Goal: Book appointment/travel/reservation

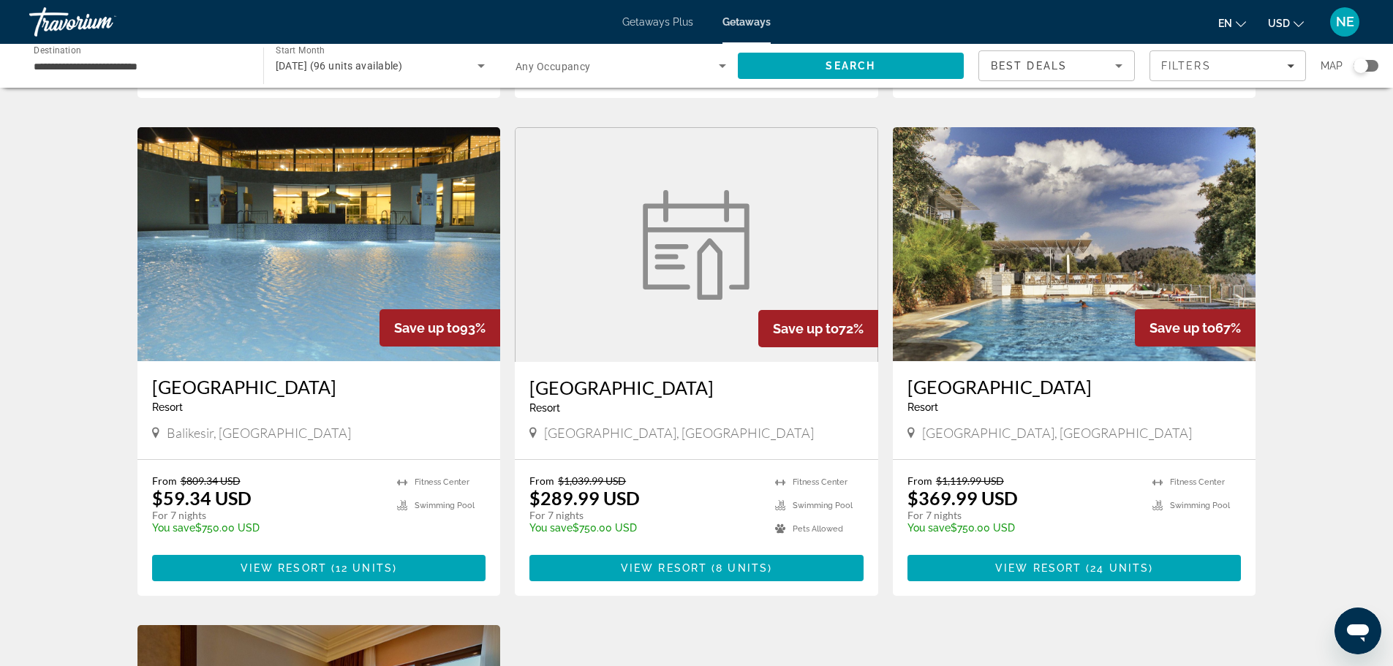
scroll to position [1007, 0]
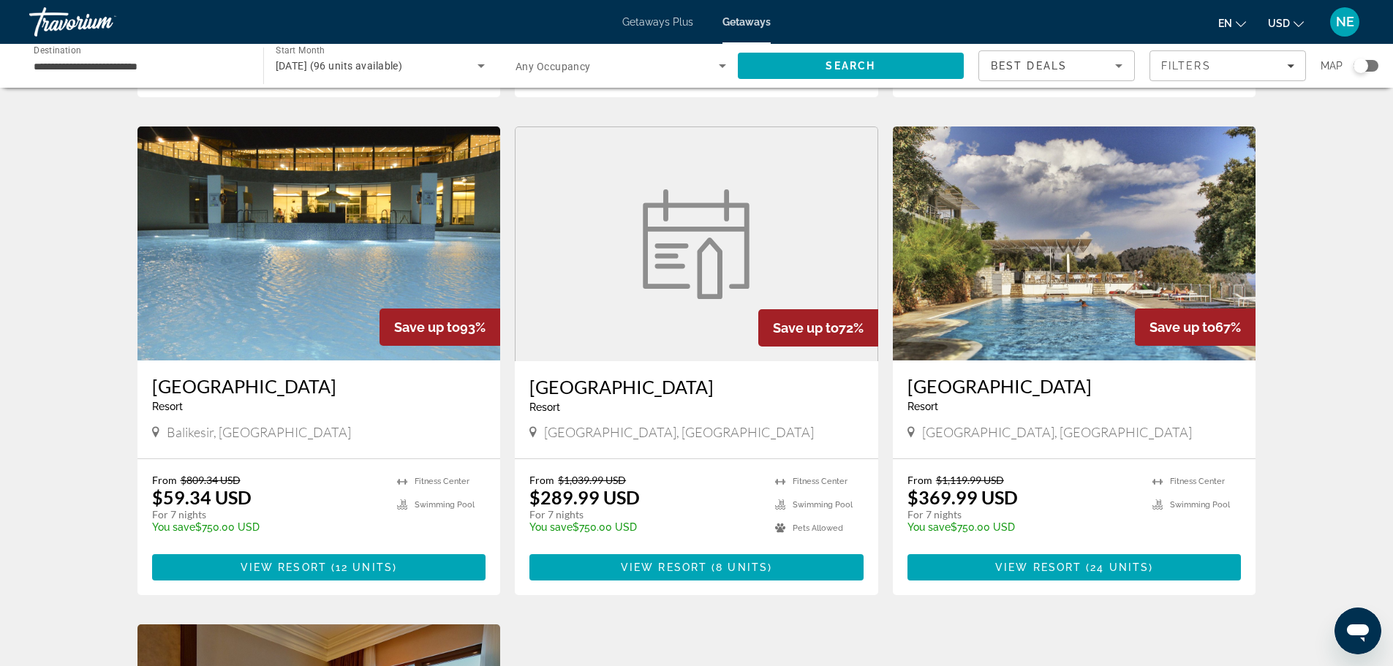
click at [229, 290] on img "Main content" at bounding box center [318, 244] width 363 height 234
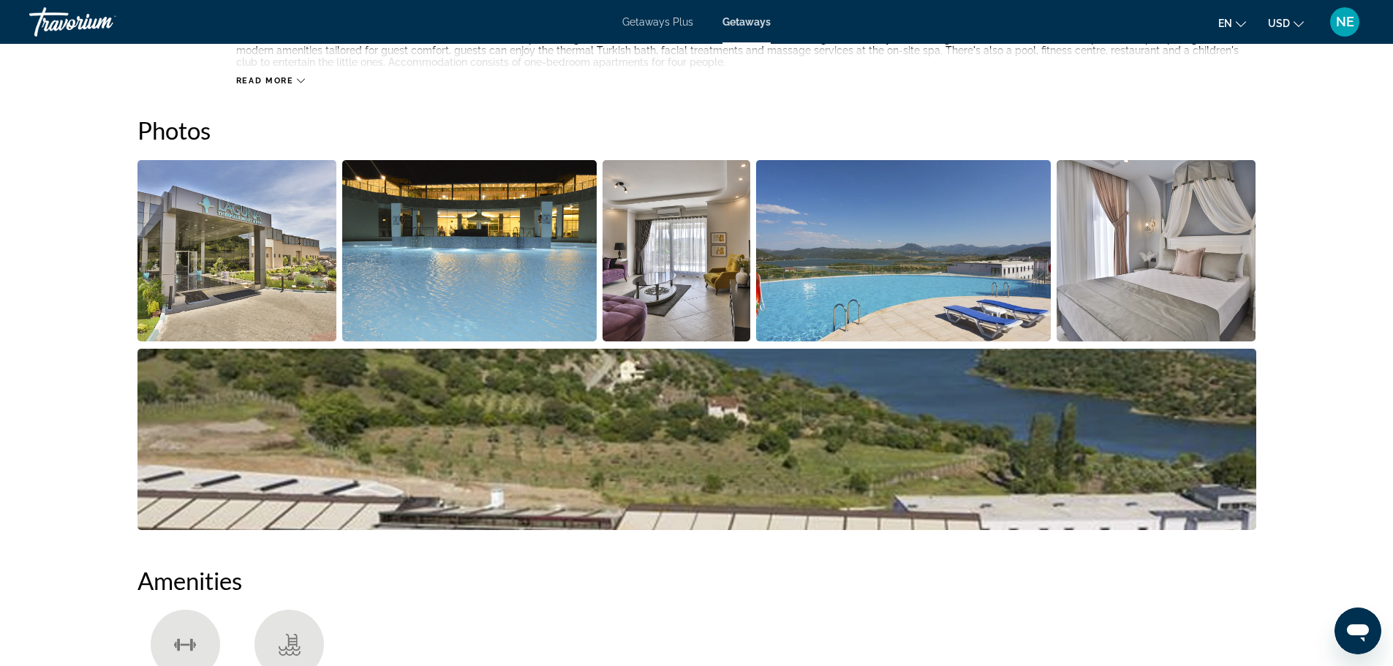
scroll to position [711, 0]
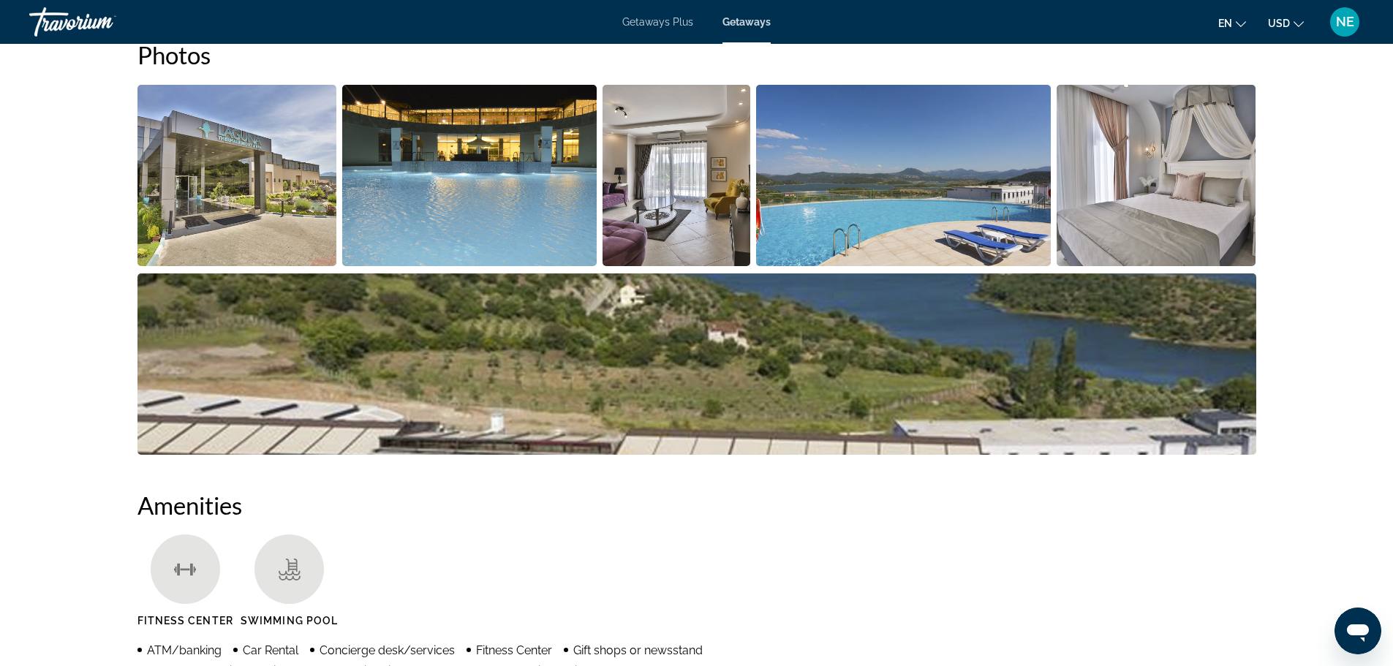
click at [205, 137] on img "Open full-screen image slider" at bounding box center [237, 175] width 200 height 181
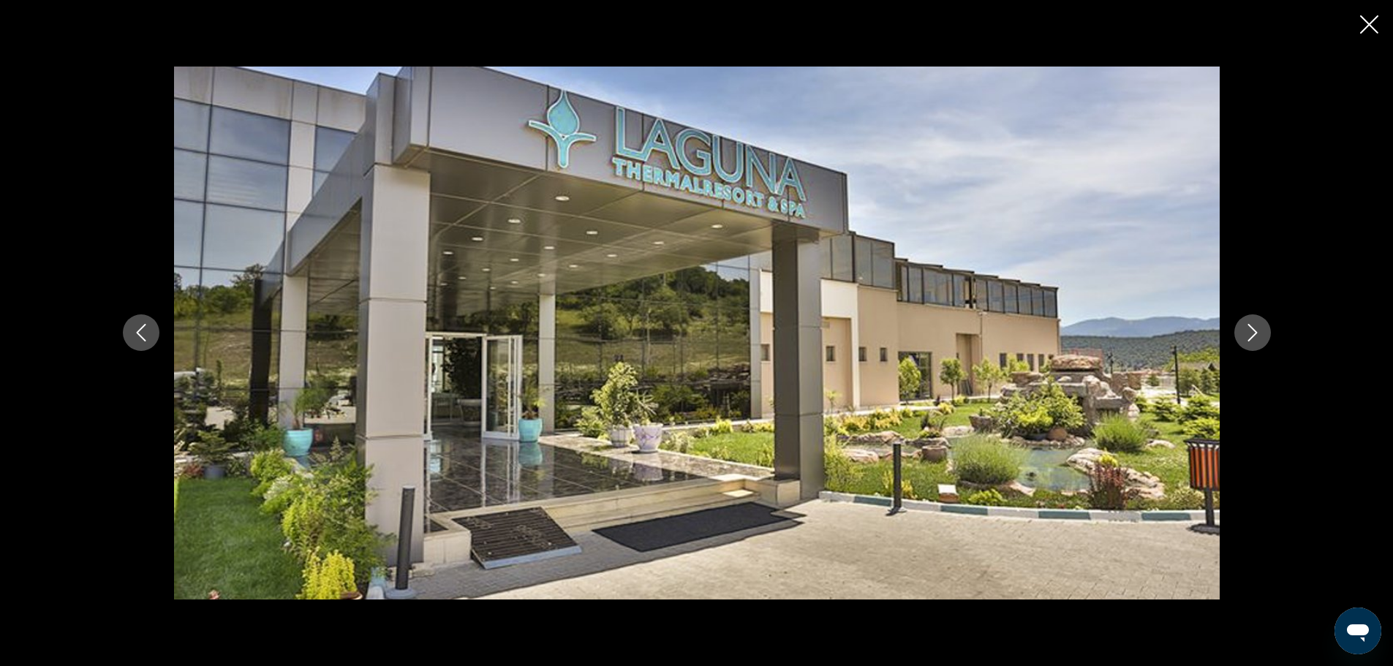
click at [1248, 332] on icon "Next image" at bounding box center [1253, 333] width 18 height 18
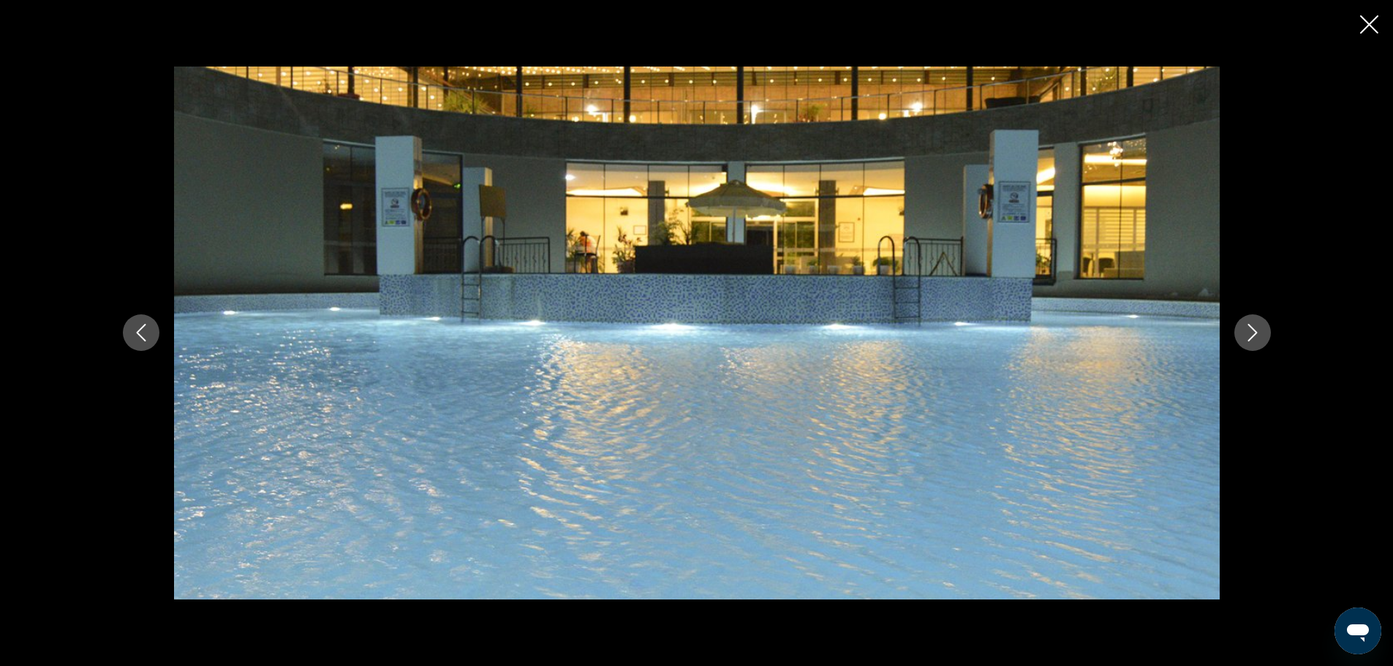
click at [1248, 332] on icon "Next image" at bounding box center [1253, 333] width 18 height 18
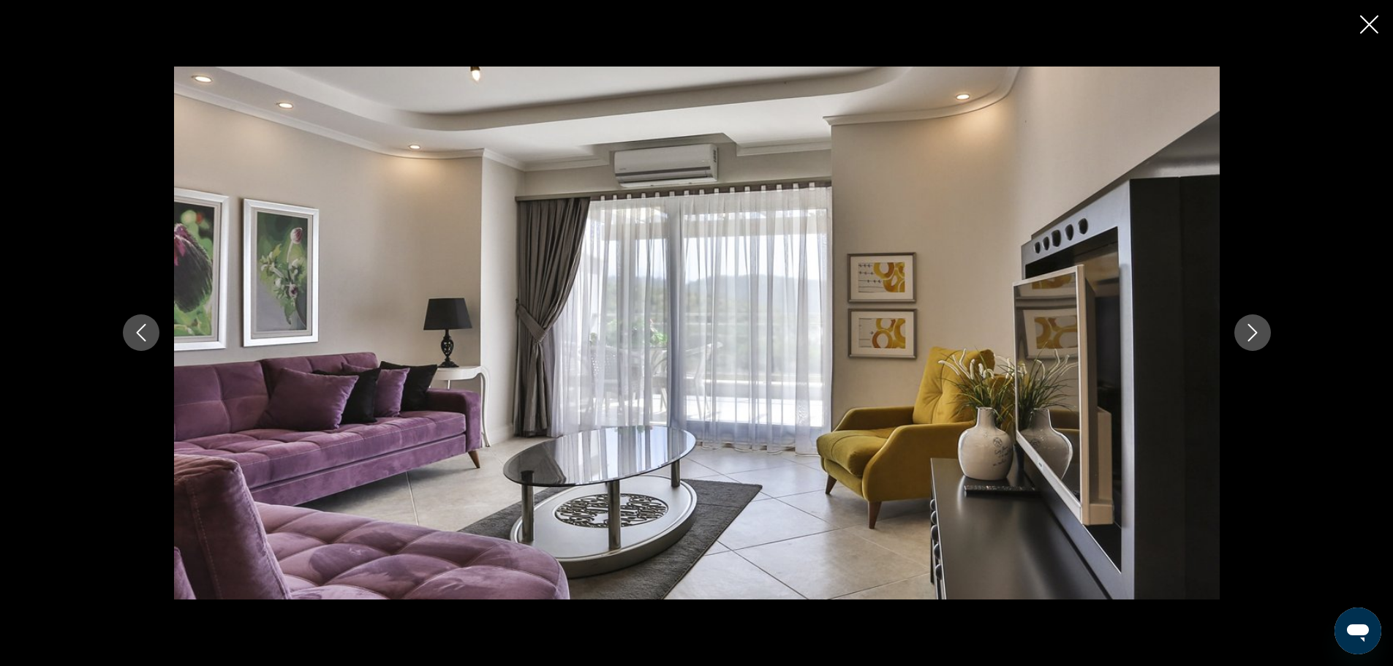
click at [1248, 332] on icon "Next image" at bounding box center [1253, 333] width 18 height 18
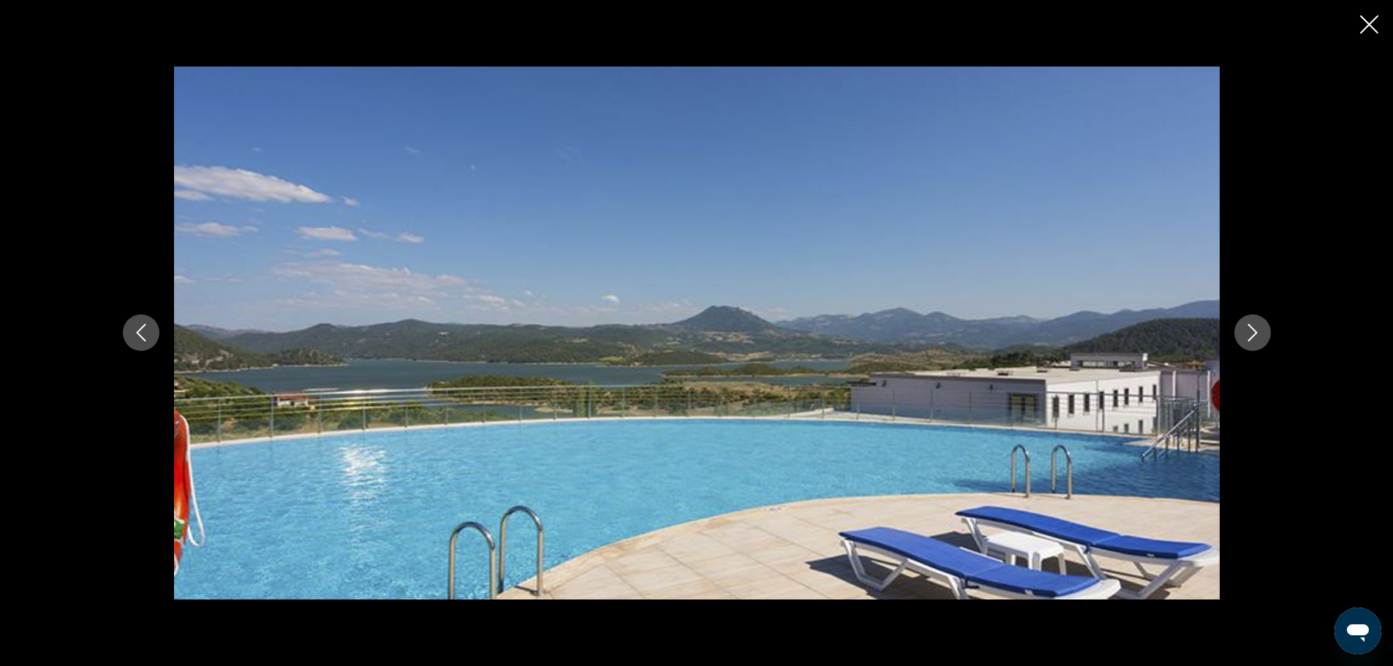
click at [1248, 332] on icon "Next image" at bounding box center [1253, 333] width 18 height 18
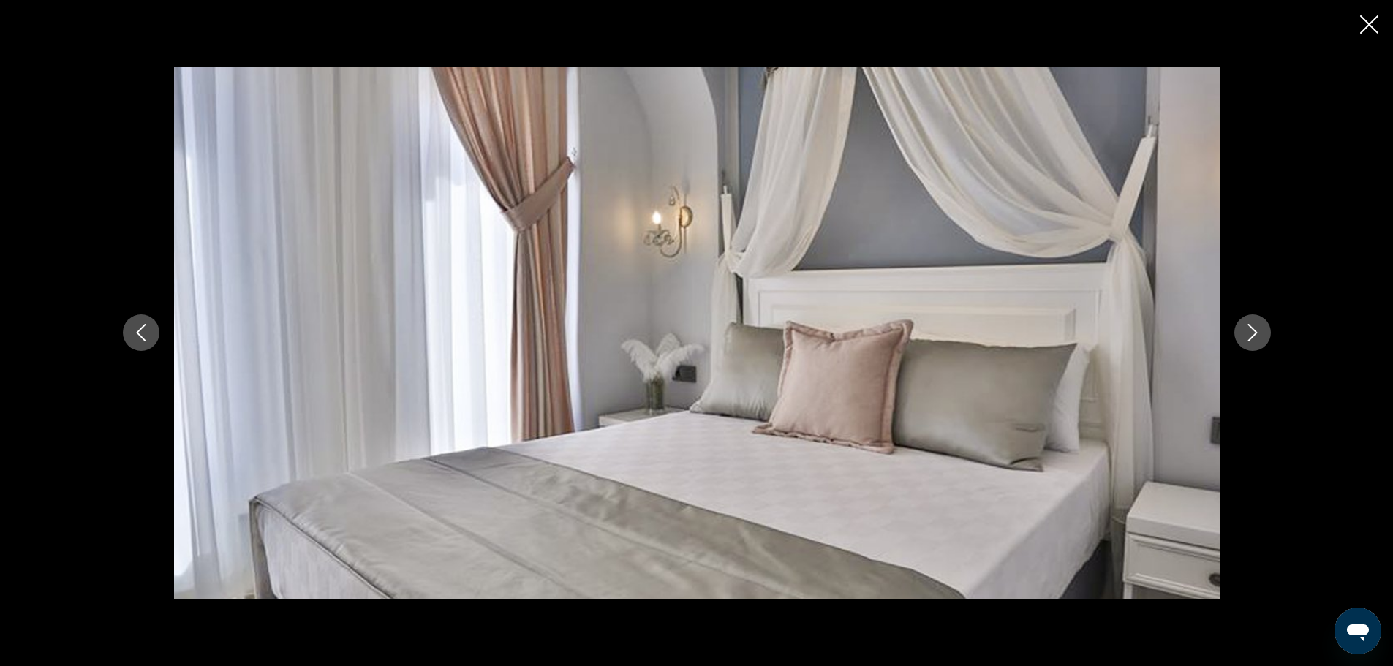
click at [1248, 332] on icon "Next image" at bounding box center [1253, 333] width 18 height 18
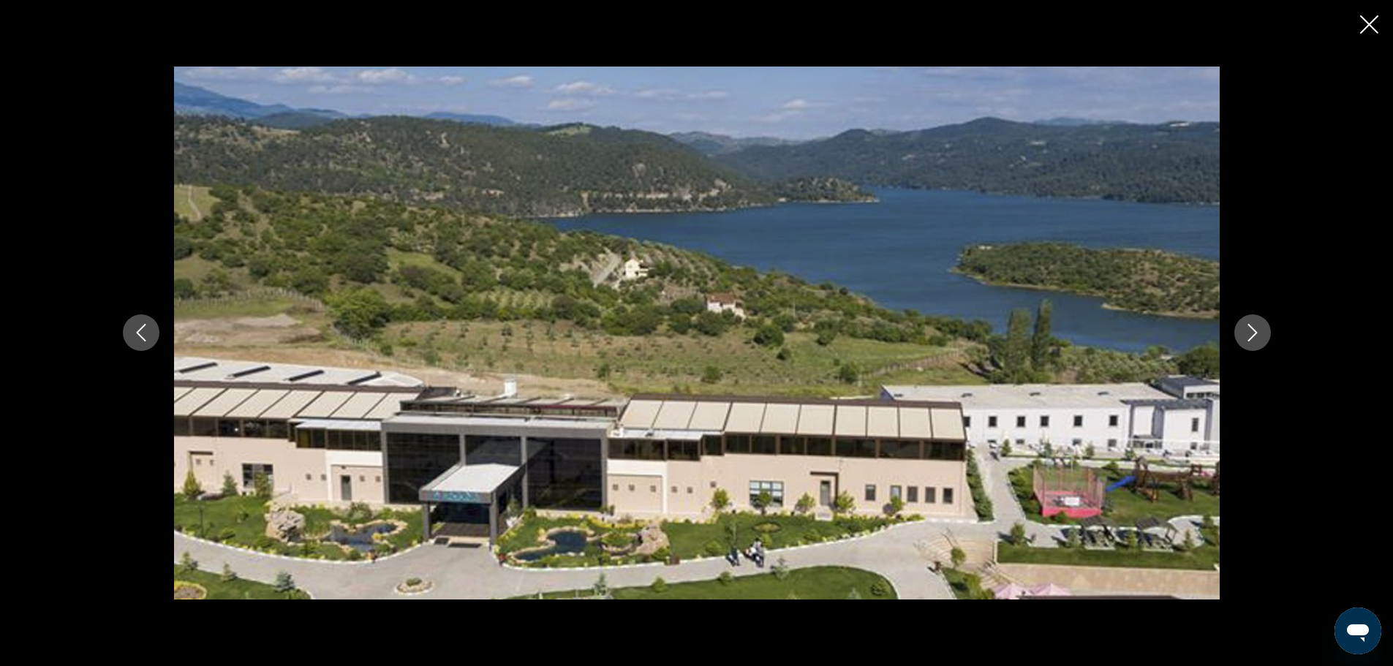
click at [1248, 332] on icon "Next image" at bounding box center [1253, 333] width 18 height 18
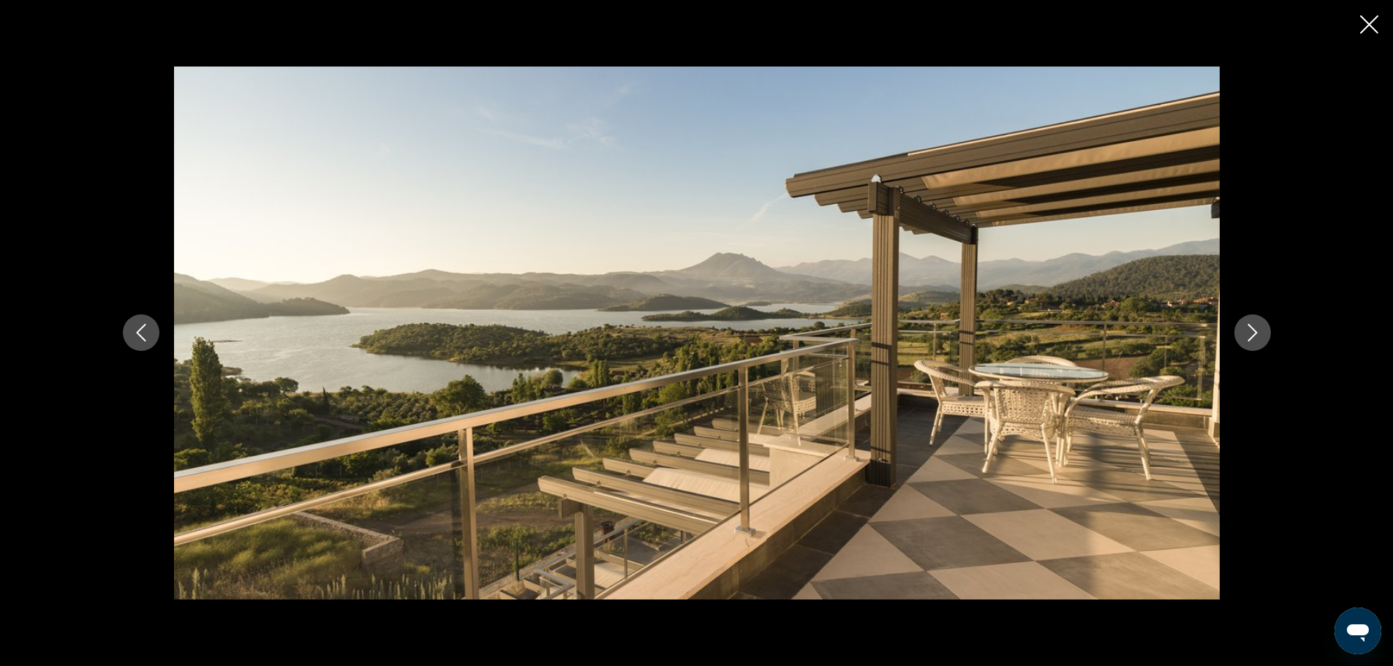
click at [1248, 332] on icon "Next image" at bounding box center [1253, 333] width 18 height 18
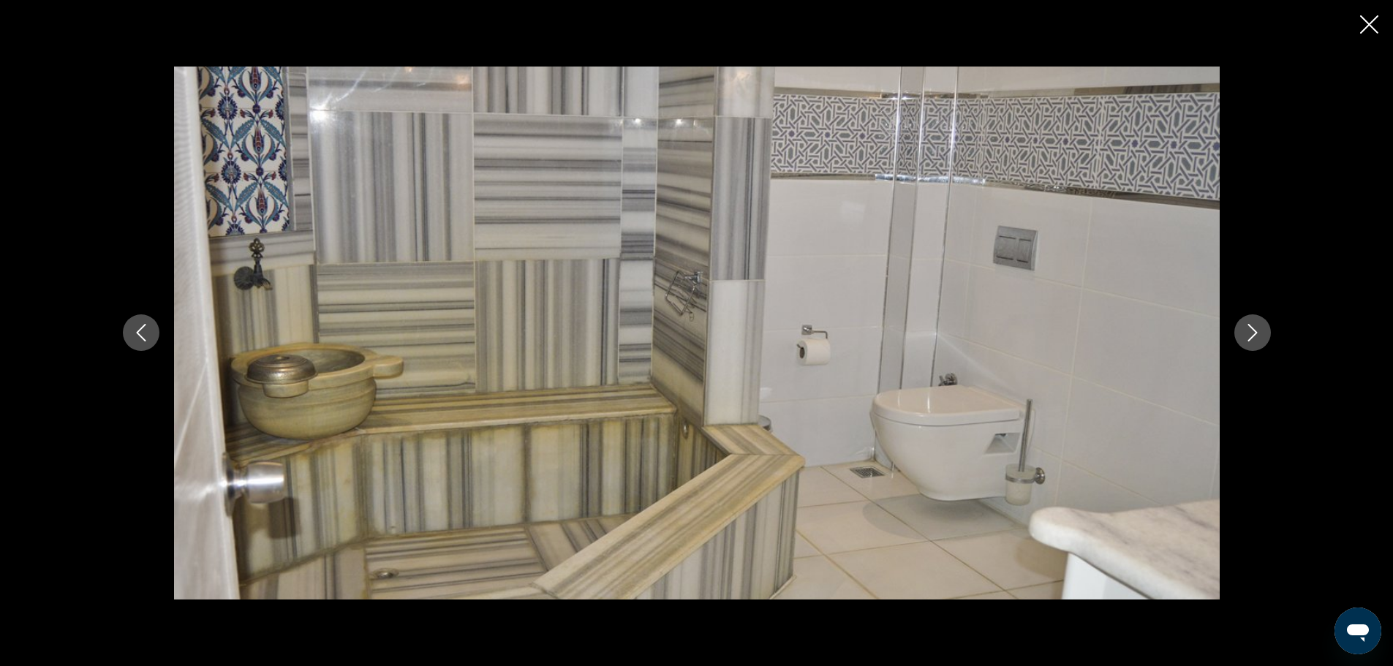
click at [1248, 332] on icon "Next image" at bounding box center [1253, 333] width 18 height 18
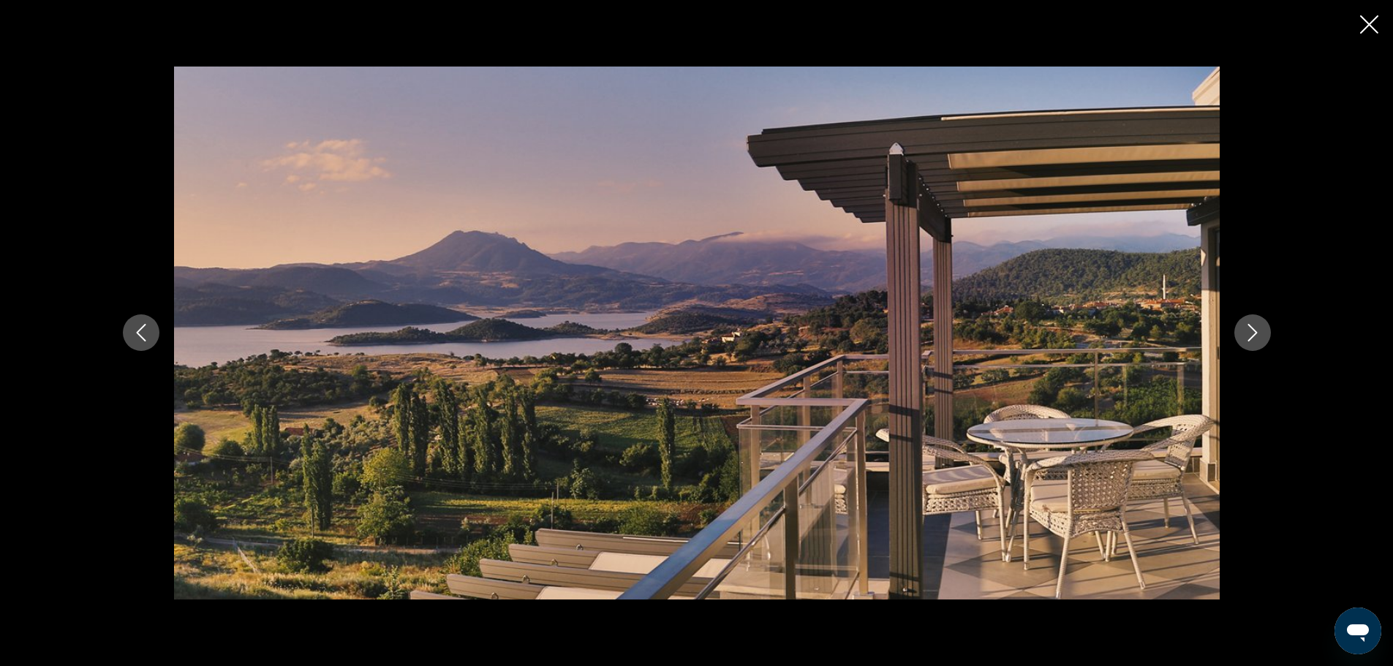
click at [1248, 332] on icon "Next image" at bounding box center [1253, 333] width 18 height 18
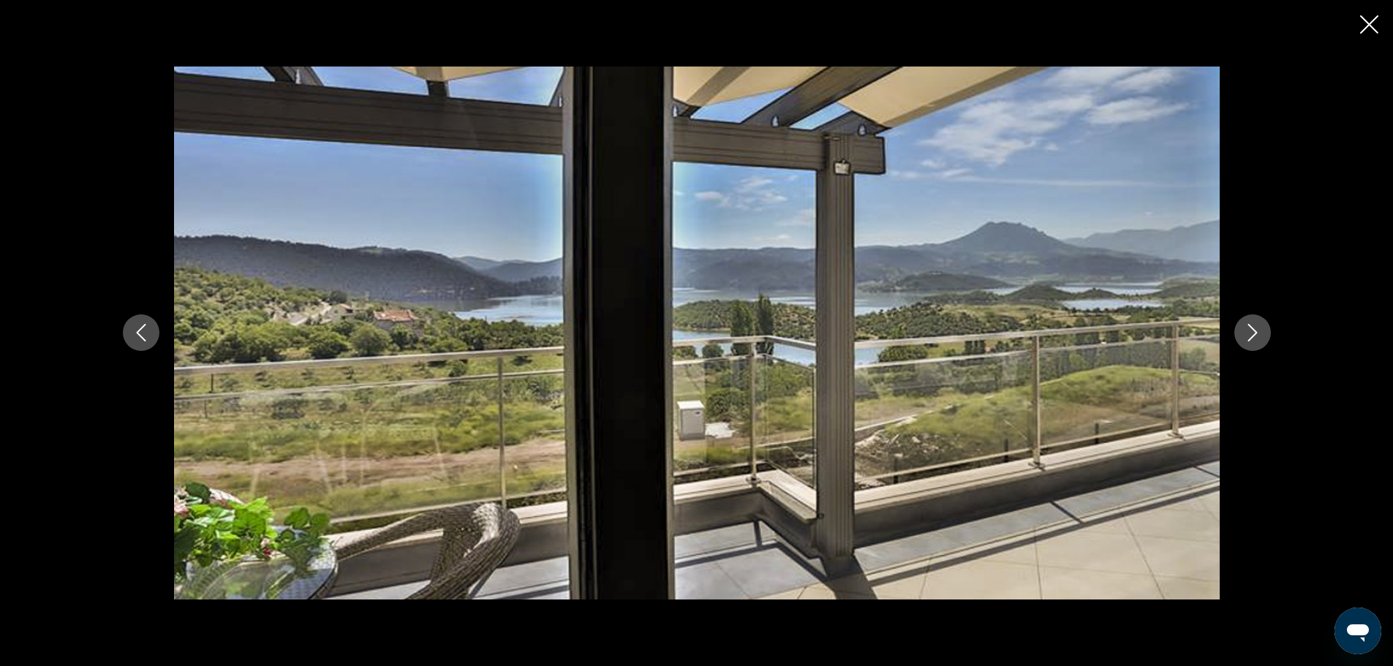
click at [1248, 332] on icon "Next image" at bounding box center [1253, 333] width 18 height 18
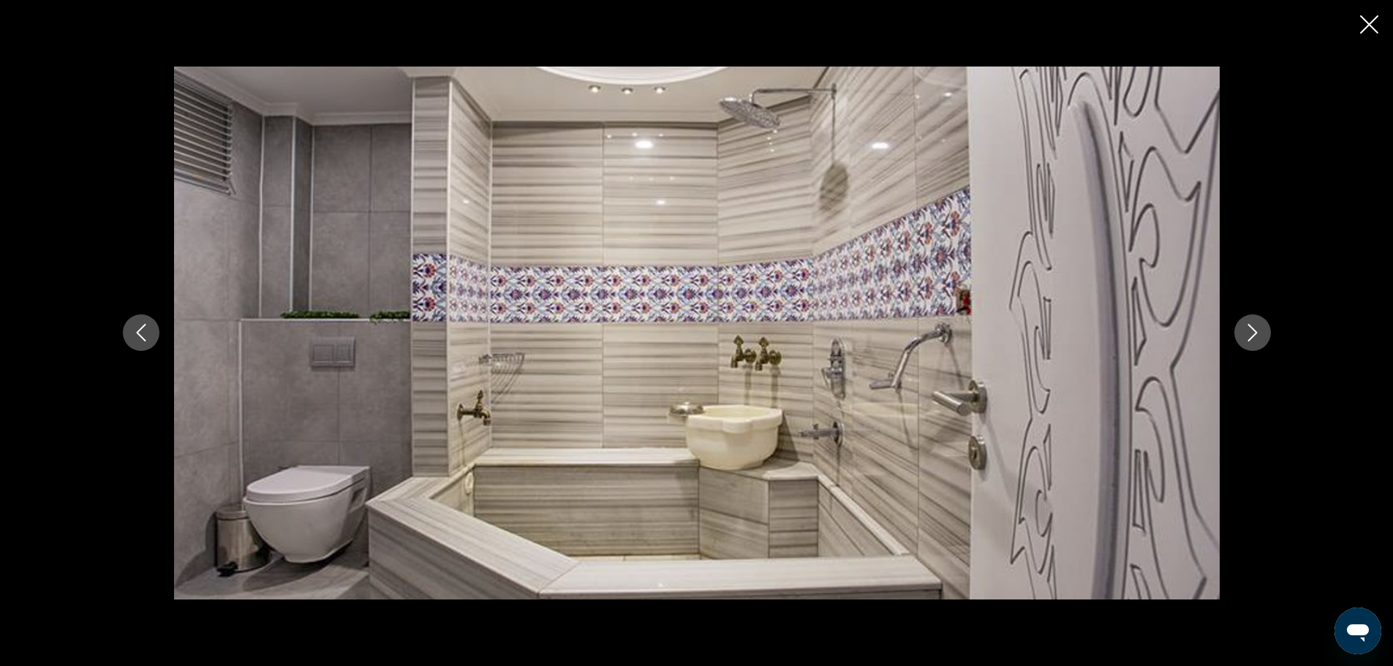
click at [1248, 332] on icon "Next image" at bounding box center [1253, 333] width 18 height 18
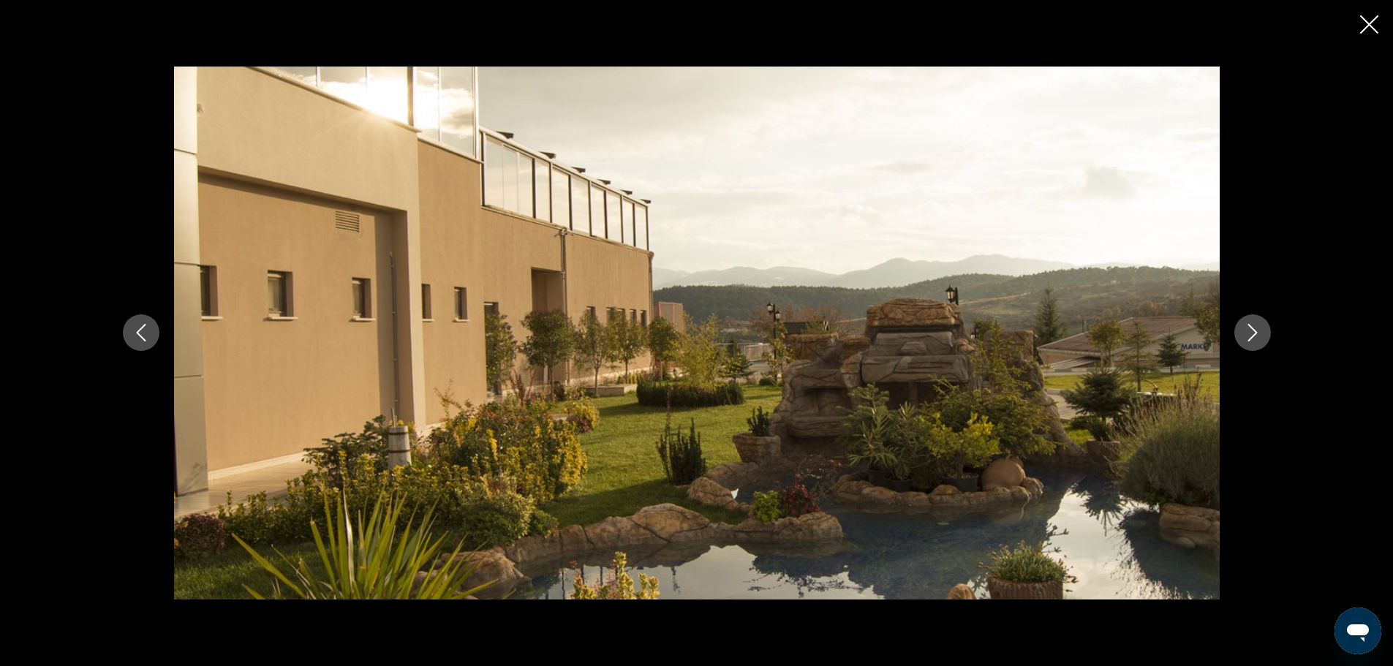
click at [1248, 332] on icon "Next image" at bounding box center [1253, 333] width 18 height 18
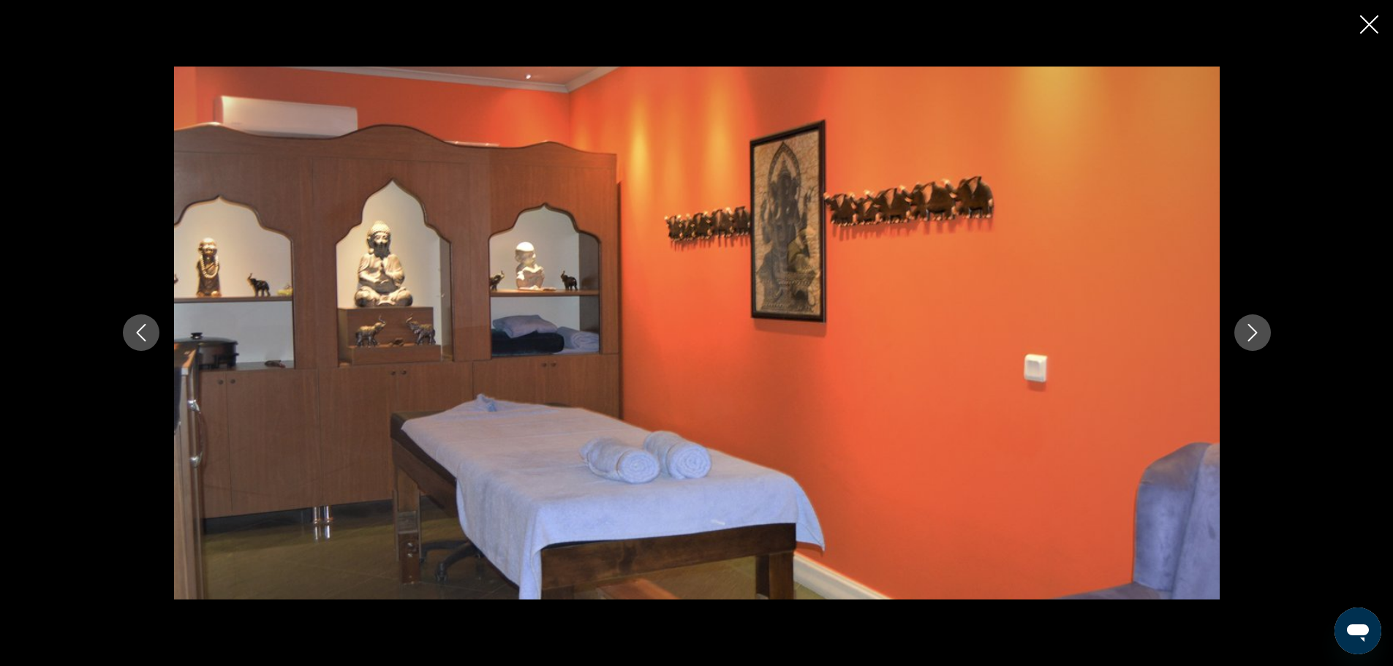
click at [1248, 332] on icon "Next image" at bounding box center [1253, 333] width 18 height 18
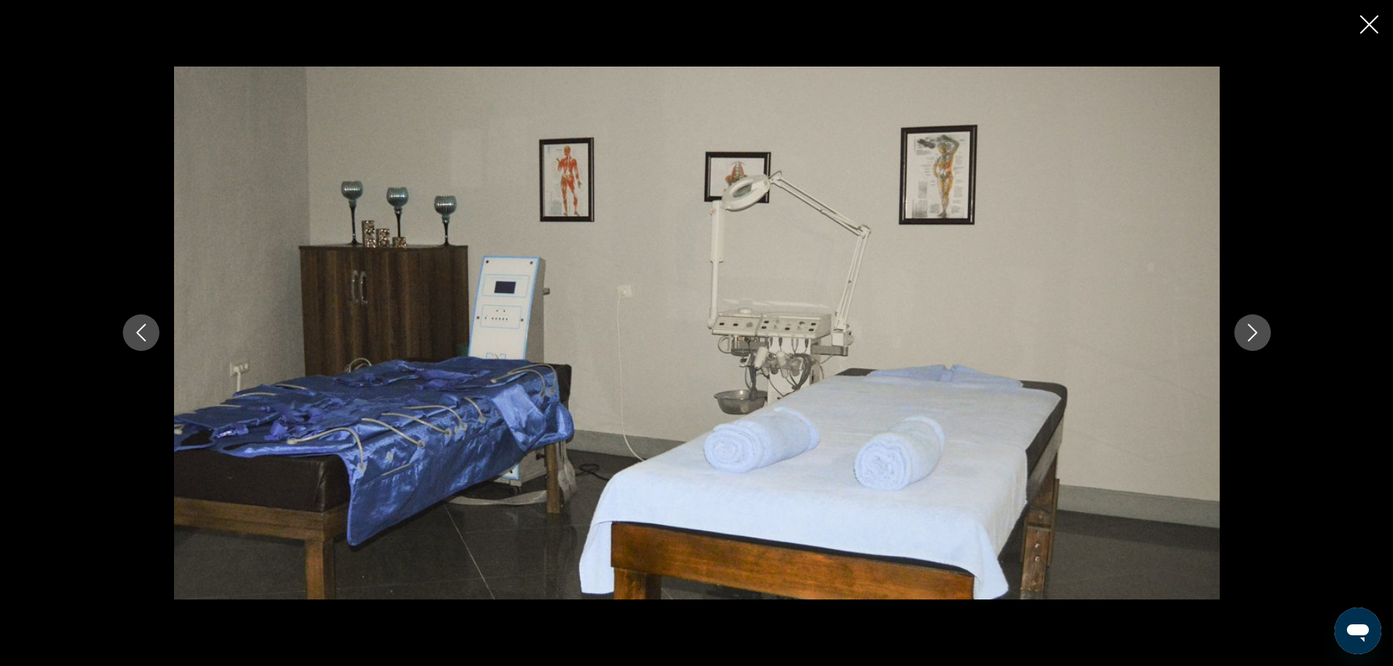
click at [1248, 332] on icon "Next image" at bounding box center [1253, 333] width 18 height 18
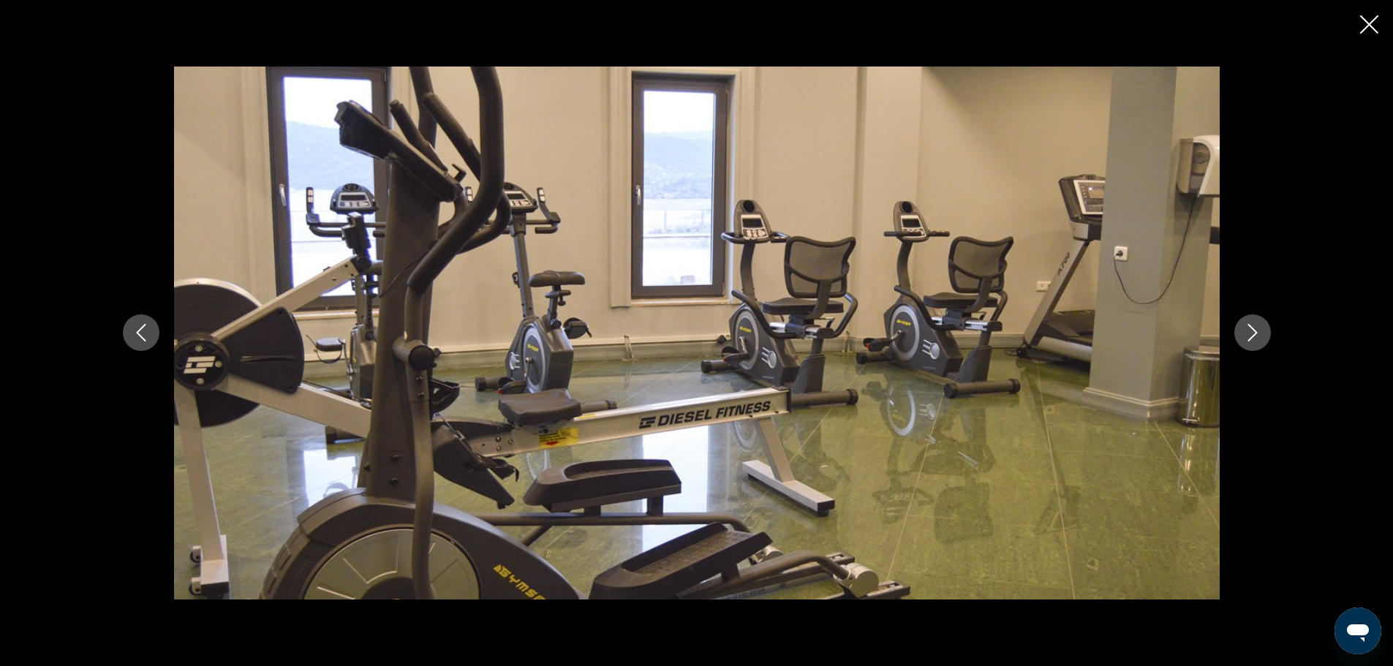
click at [1248, 332] on icon "Next image" at bounding box center [1253, 333] width 18 height 18
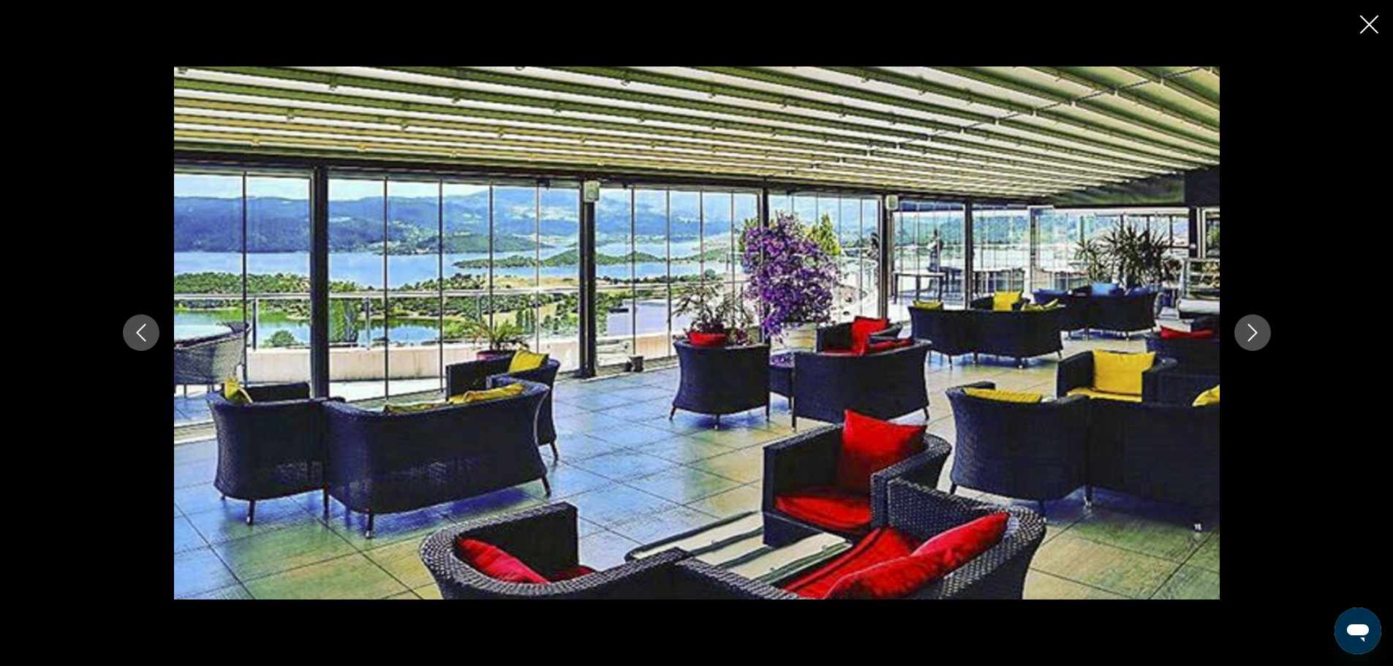
click at [1248, 332] on icon "Next image" at bounding box center [1253, 333] width 18 height 18
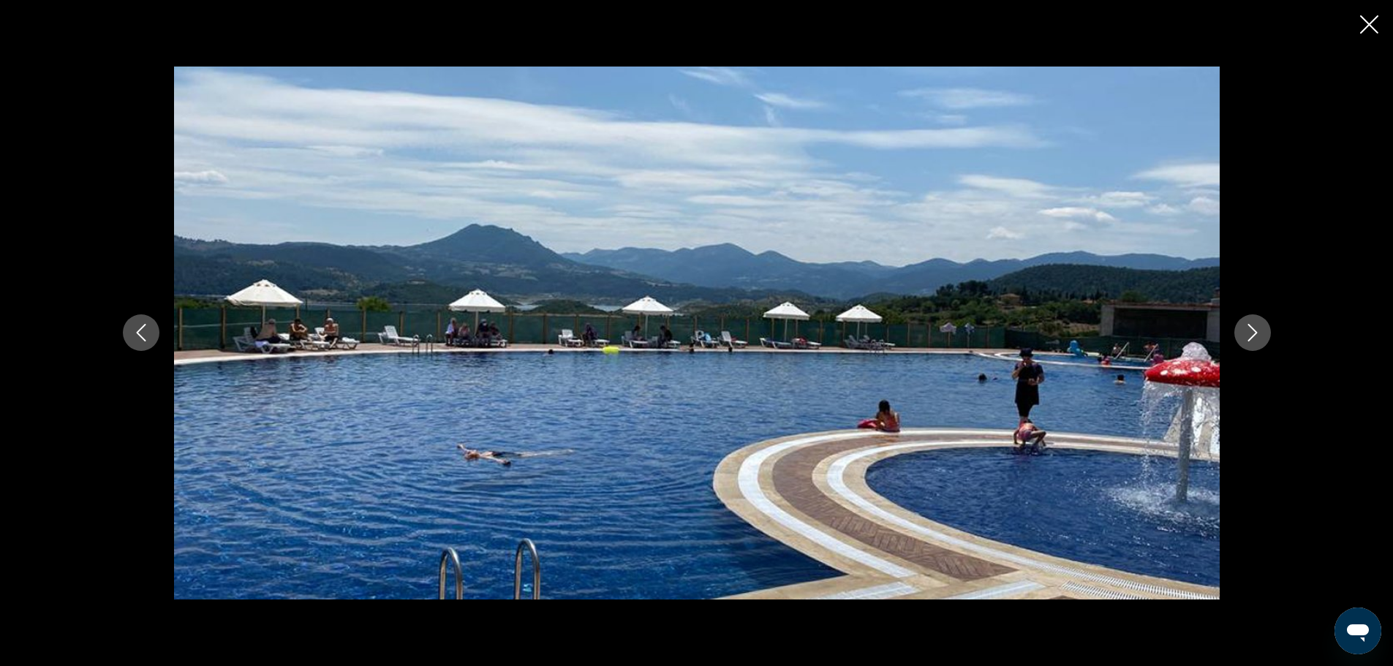
click at [1248, 332] on icon "Next image" at bounding box center [1253, 333] width 18 height 18
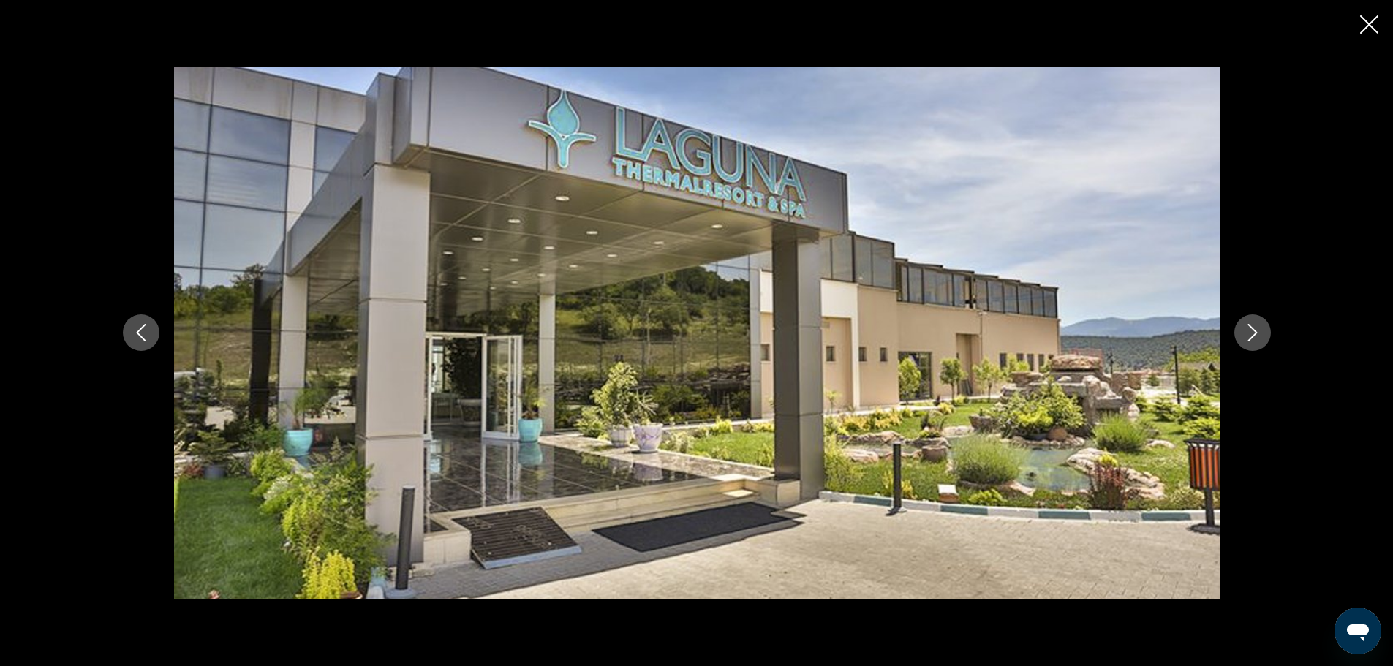
click at [1248, 332] on icon "Next image" at bounding box center [1253, 333] width 18 height 18
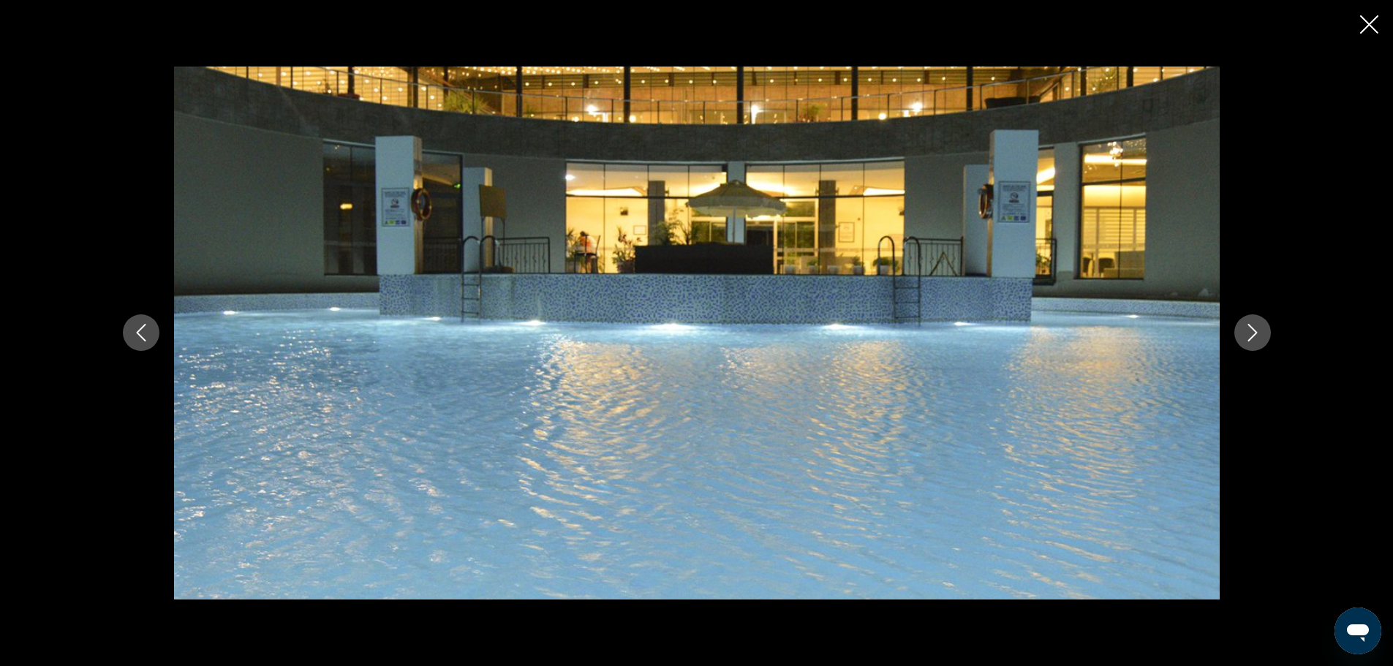
click at [140, 333] on icon "Previous image" at bounding box center [141, 333] width 18 height 18
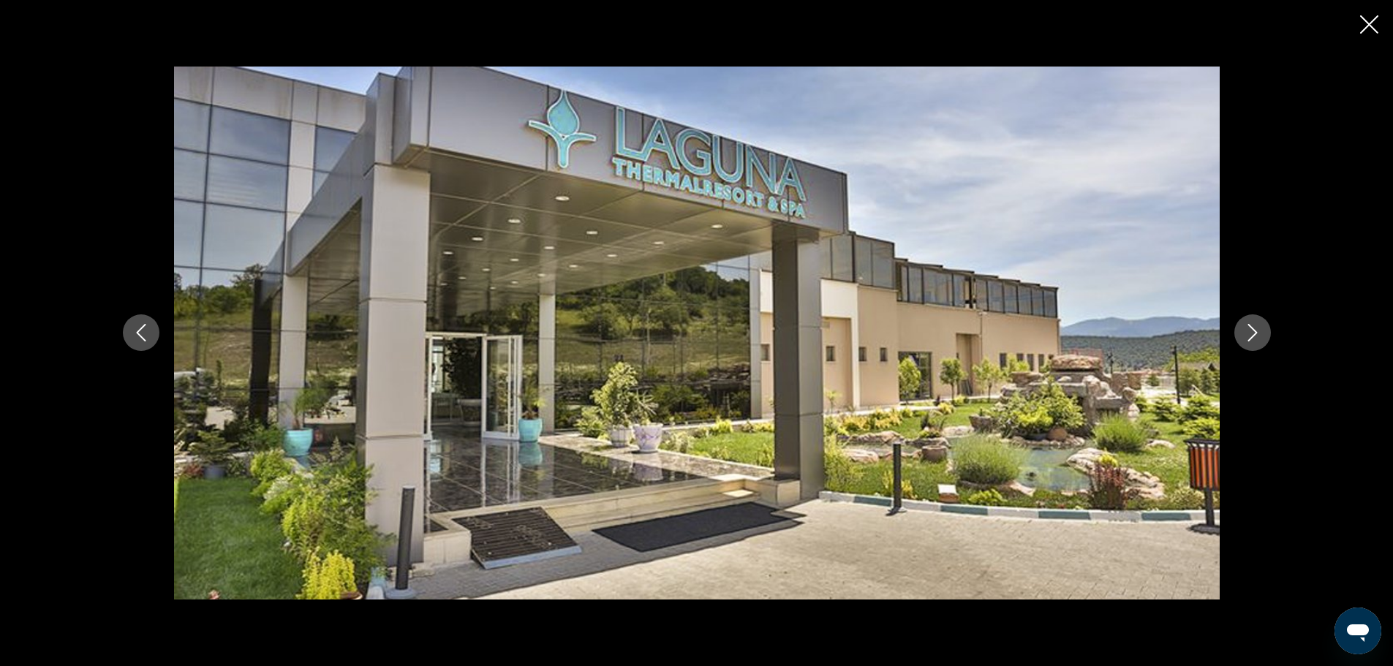
click at [1250, 347] on button "Next image" at bounding box center [1252, 332] width 37 height 37
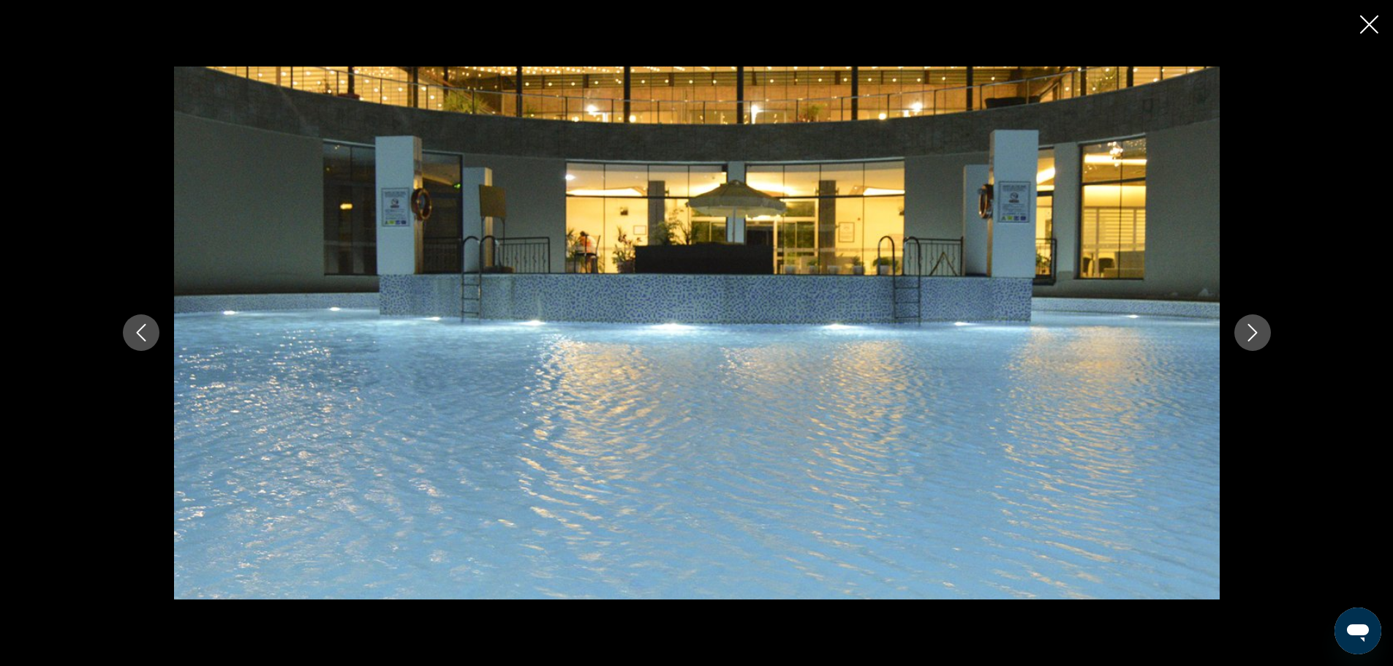
click at [1250, 347] on button "Next image" at bounding box center [1252, 332] width 37 height 37
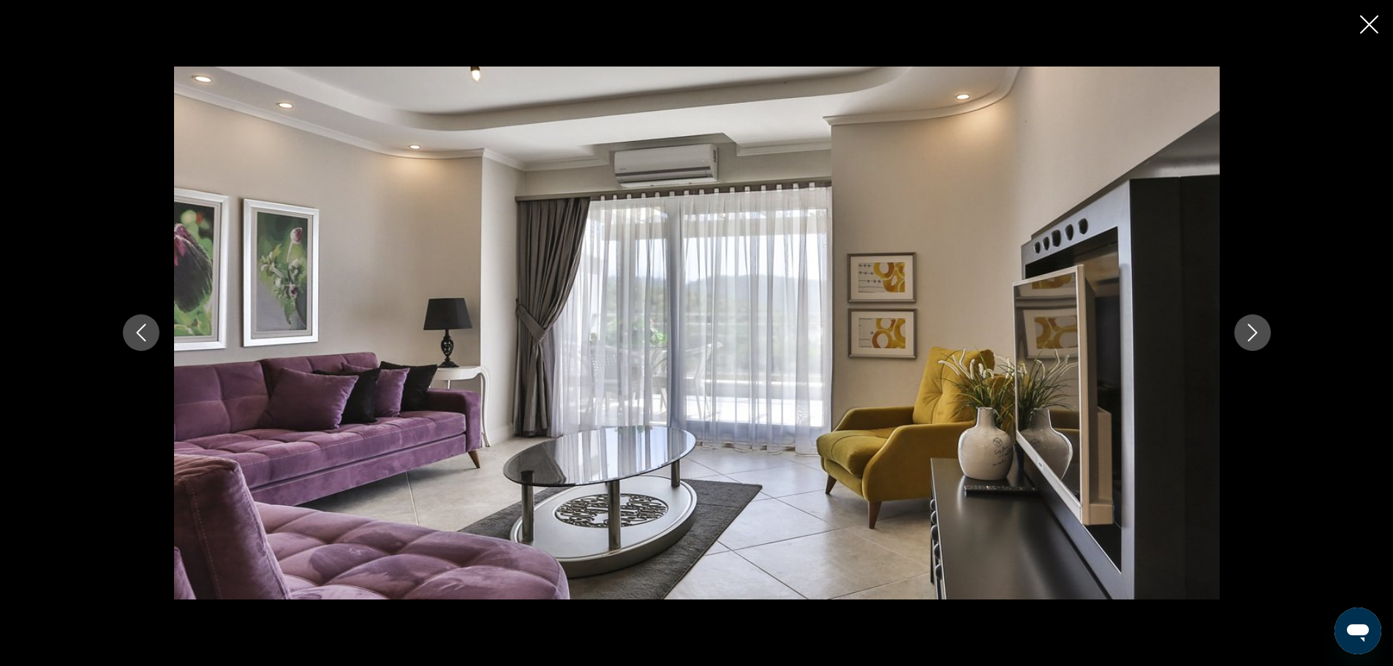
click at [1368, 29] on icon "Close slideshow" at bounding box center [1369, 24] width 18 height 18
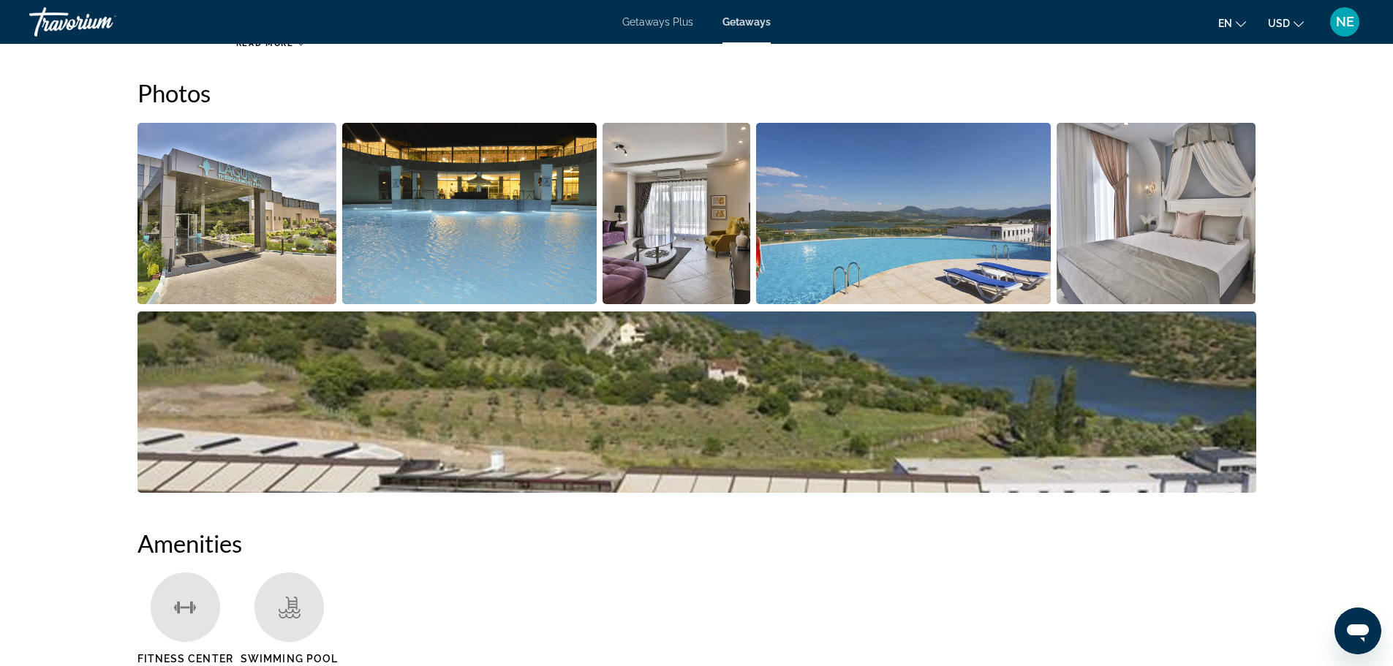
scroll to position [511, 0]
